Goal: Find specific fact: Find specific fact

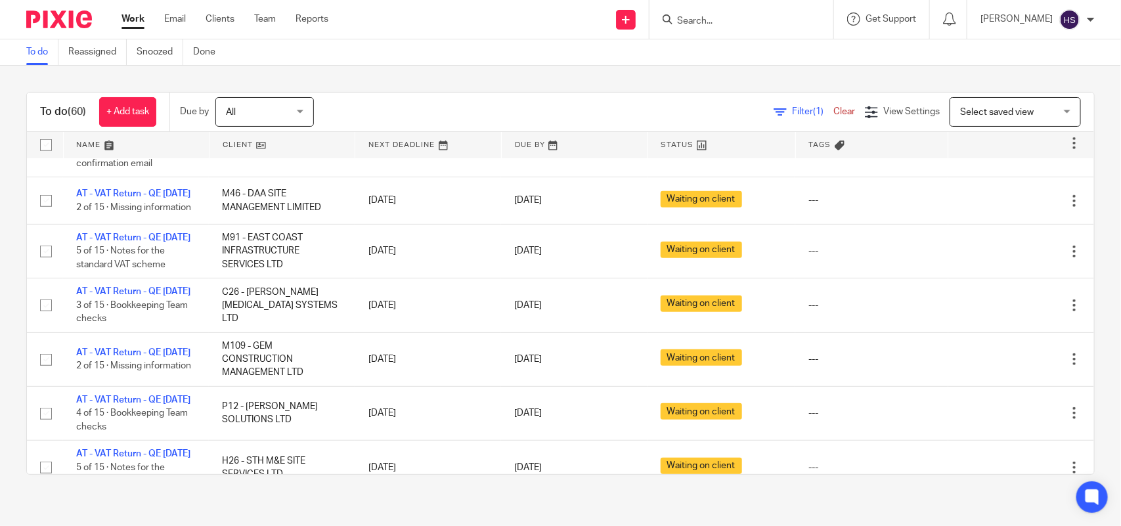
scroll to position [508, 0]
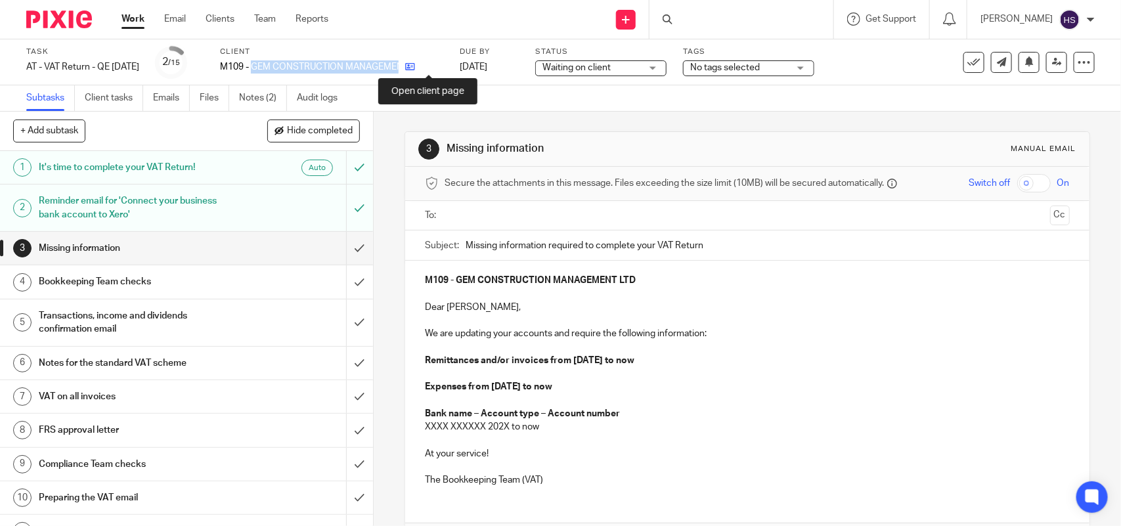
drag, startPoint x: 270, startPoint y: 64, endPoint x: 427, endPoint y: 70, distance: 157.1
click at [427, 70] on div "M109 - GEM CONSTRUCTION MANAGEMENT LTD" at bounding box center [331, 66] width 223 height 13
copy div "GEM CONSTRUCTION MANAGEMENT LTD"
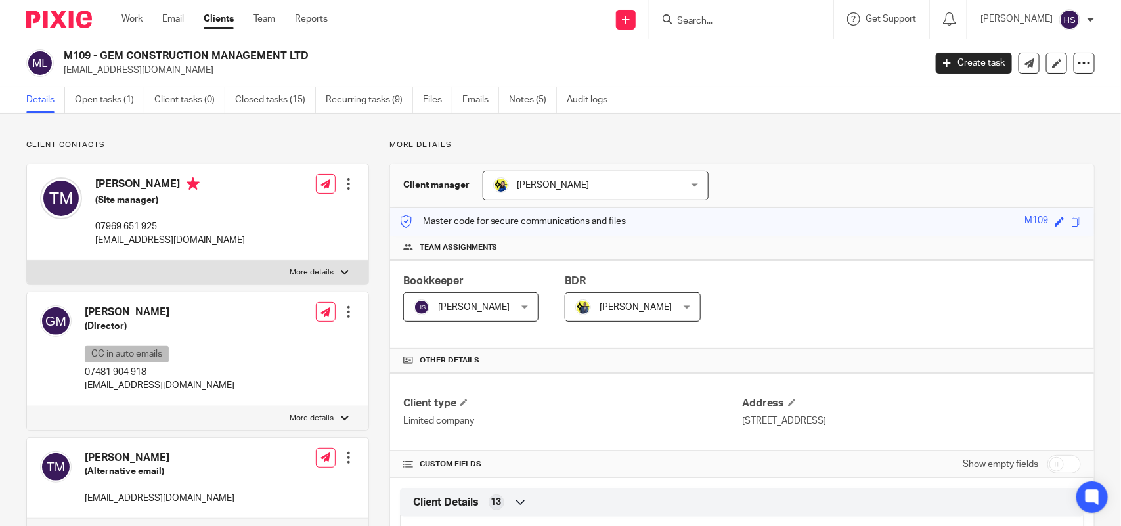
click at [723, 79] on div "M109 - GEM CONSTRUCTION MANAGEMENT LTD info@gemcm.com Create task Update from C…" at bounding box center [560, 63] width 1121 height 48
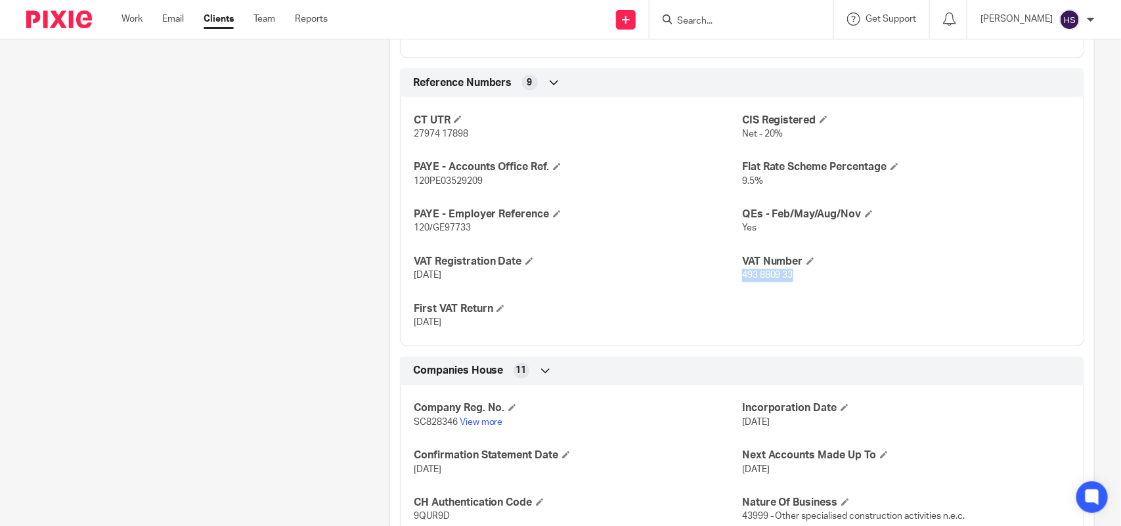
drag, startPoint x: 736, startPoint y: 278, endPoint x: 790, endPoint y: 277, distance: 54.5
click at [790, 277] on p "493 8809 33" at bounding box center [906, 275] width 328 height 13
copy span "493 8809 33"
click at [603, 84] on div "Reference Numbers 9" at bounding box center [742, 83] width 665 height 22
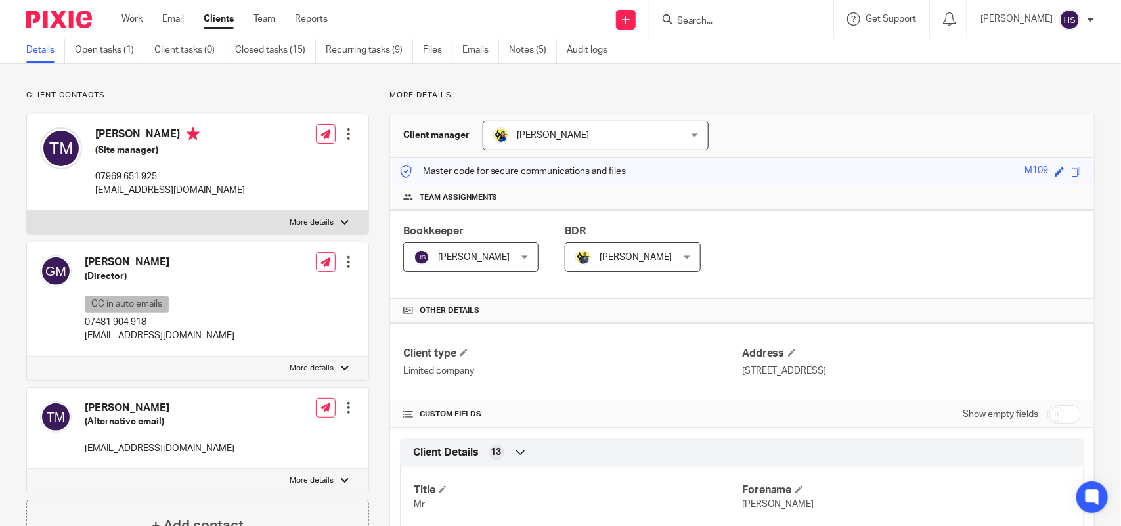
scroll to position [0, 0]
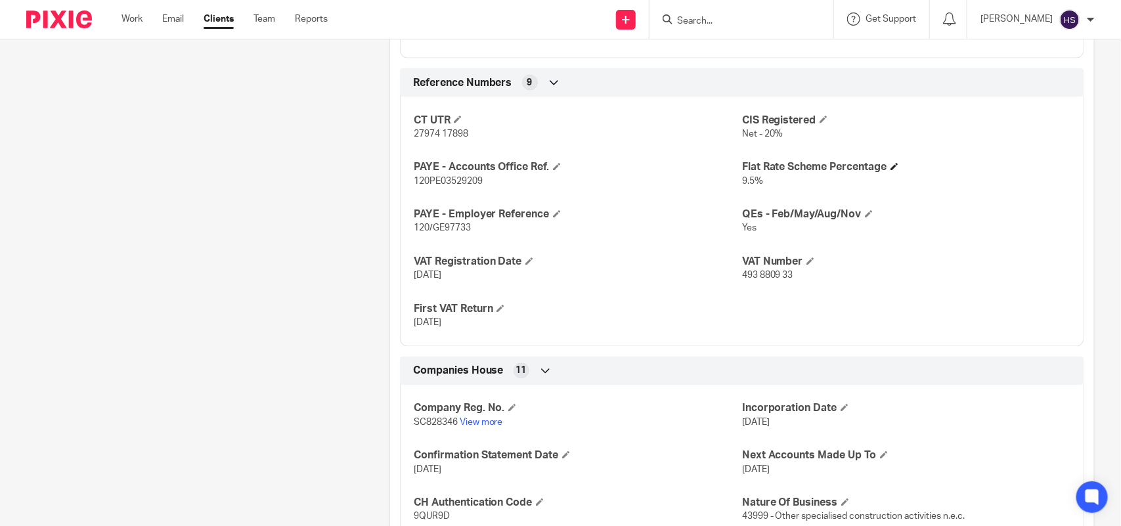
click at [795, 165] on h4 "Flat Rate Scheme Percentage" at bounding box center [906, 168] width 328 height 14
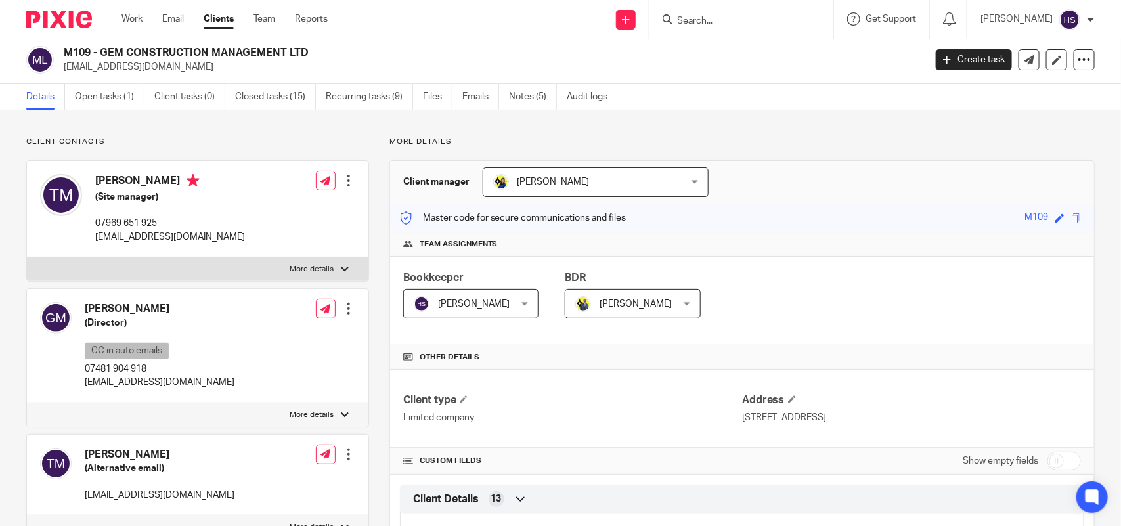
scroll to position [0, 0]
